Goal: Task Accomplishment & Management: Use online tool/utility

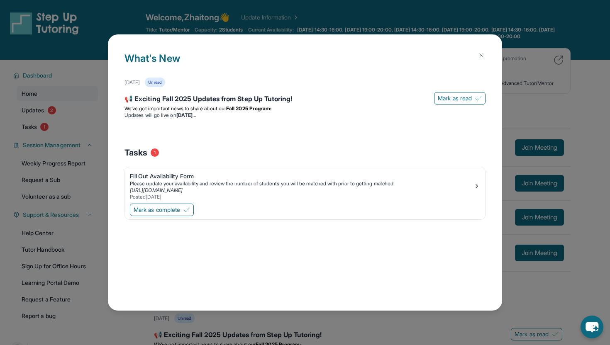
click at [484, 54] on img at bounding box center [481, 55] width 7 height 7
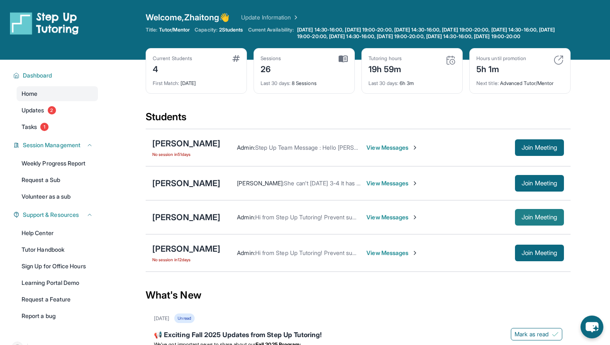
click at [537, 220] on span "Join Meeting" at bounding box center [540, 217] width 36 height 5
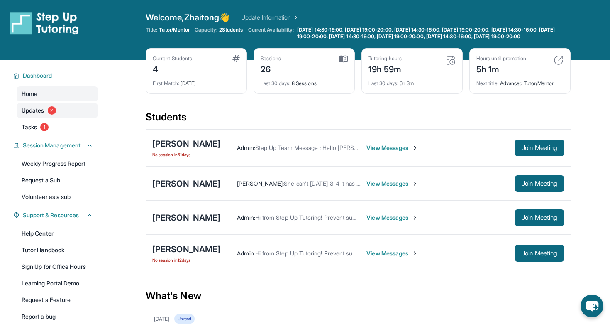
click at [56, 118] on link "Updates 2" at bounding box center [57, 110] width 81 height 15
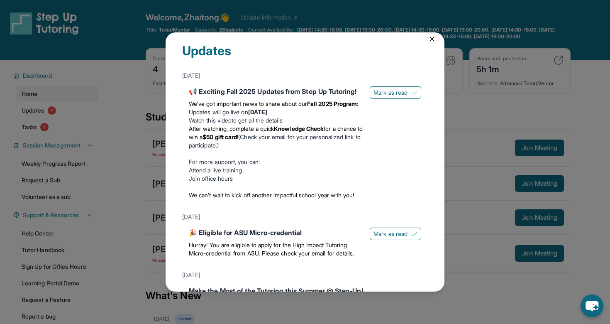
scroll to position [7, 0]
click at [434, 35] on icon at bounding box center [432, 38] width 8 height 8
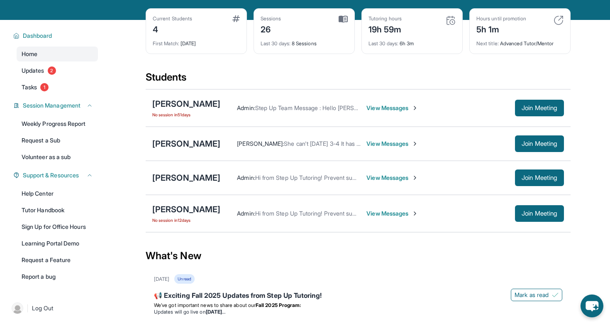
scroll to position [39, 0]
